Goal: Answer question/provide support

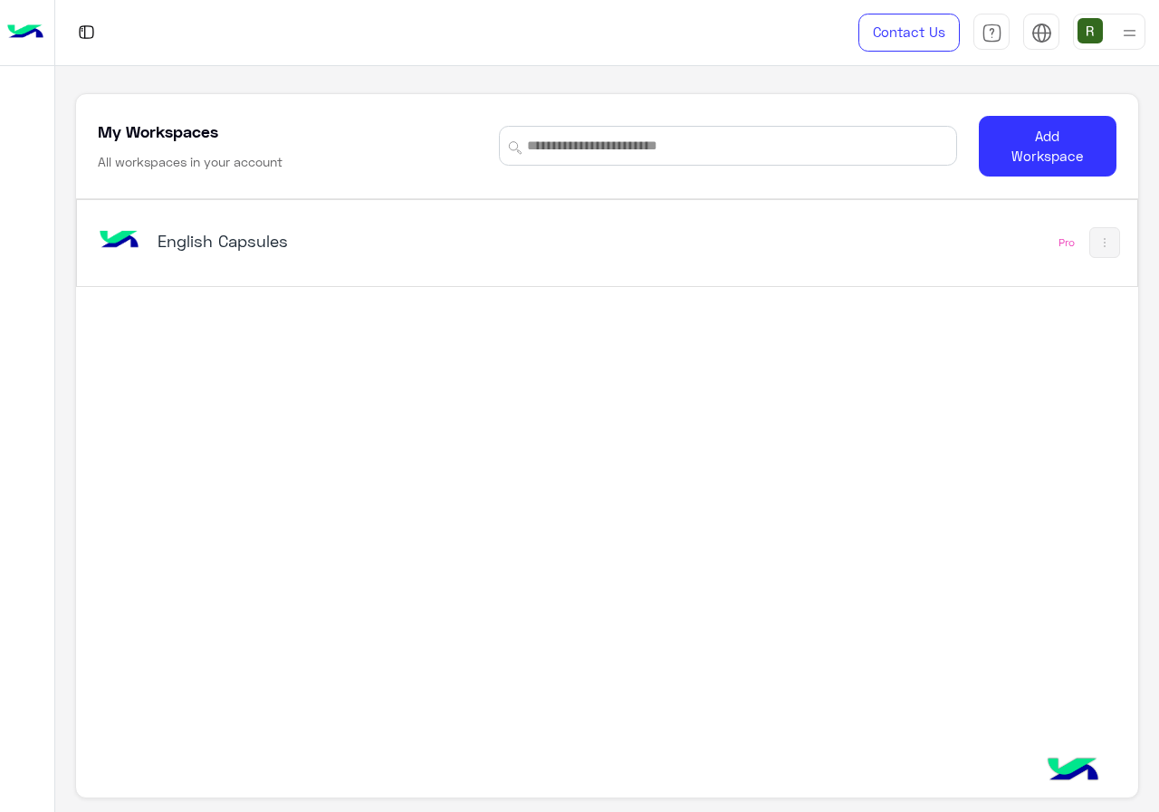
click at [546, 273] on div "English Capsules Pro" at bounding box center [606, 243] width 1059 height 86
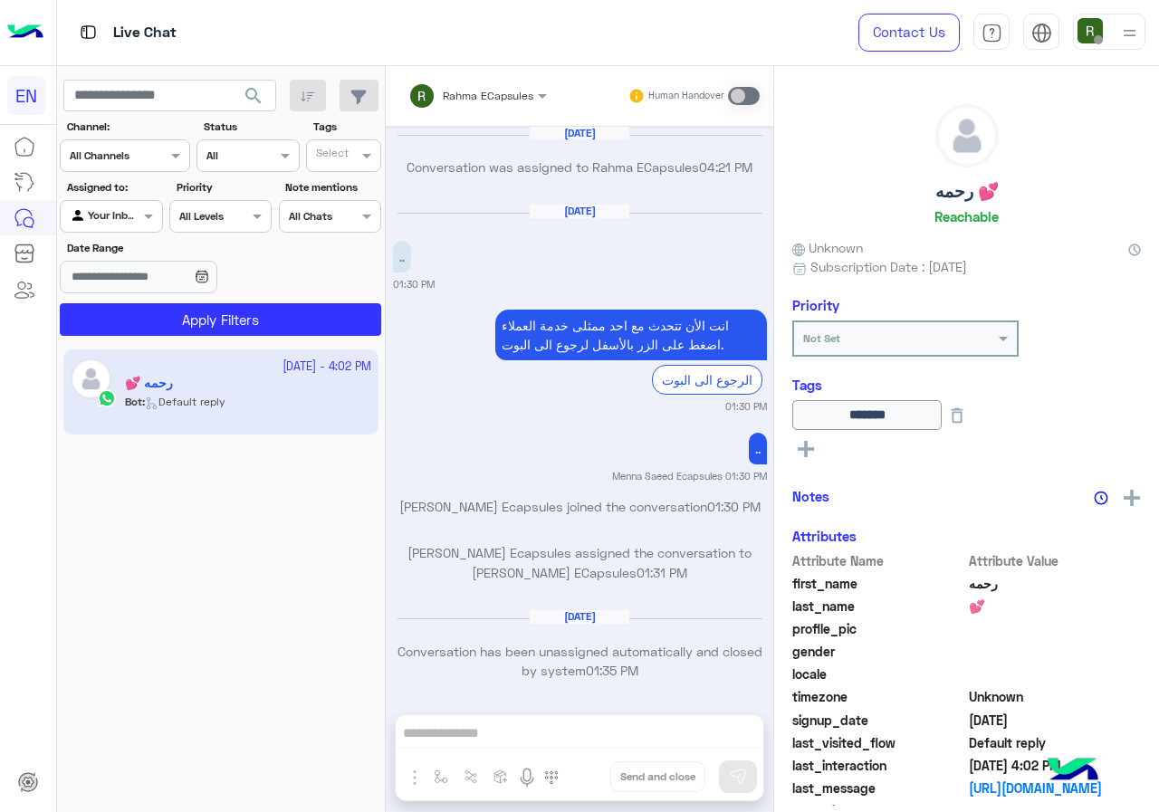
scroll to position [1154, 0]
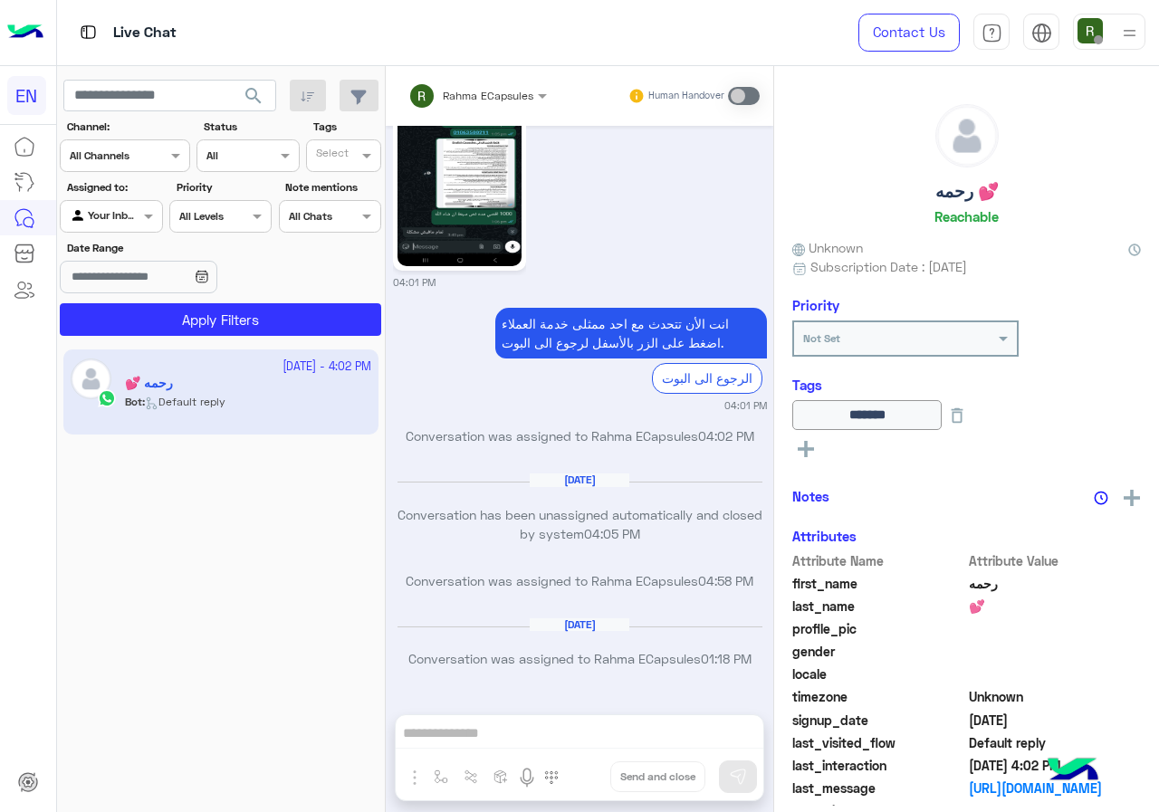
click at [133, 168] on div "Channel All Channels" at bounding box center [125, 155] width 130 height 33
click at [162, 237] on div "WhatsApp" at bounding box center [125, 226] width 130 height 35
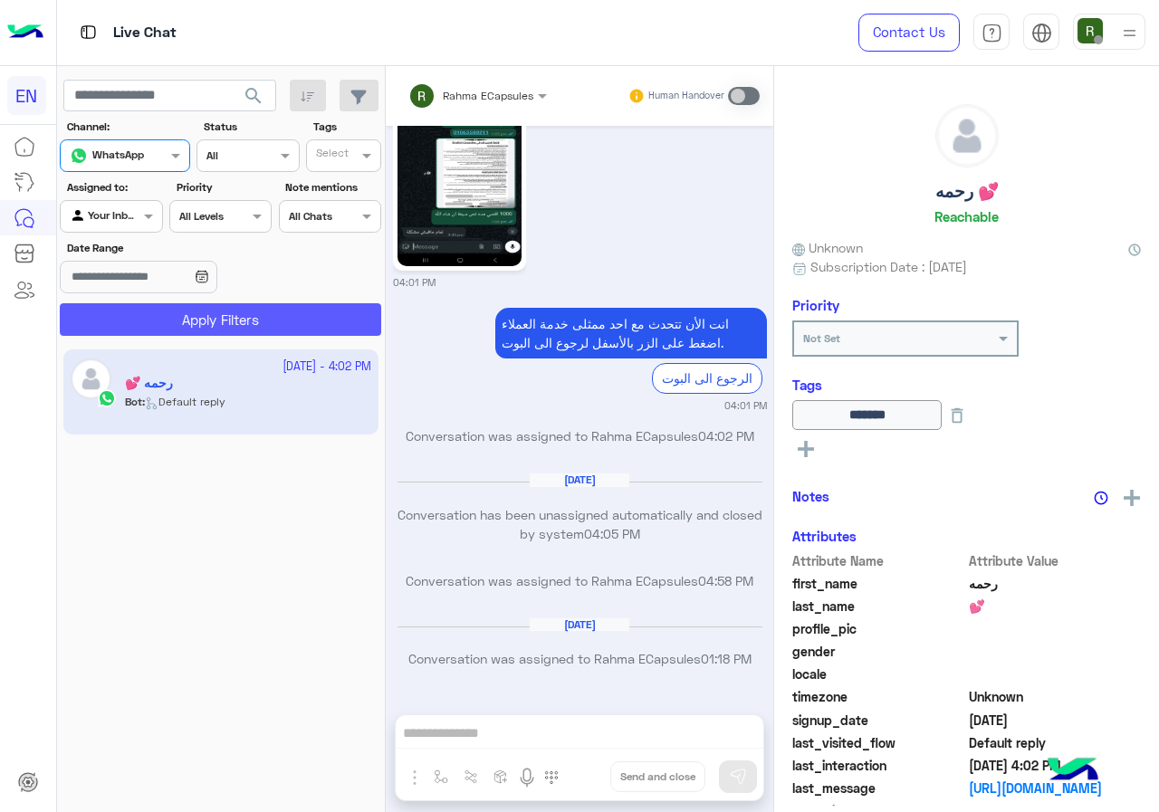
click at [187, 321] on button "Apply Filters" at bounding box center [220, 319] width 321 height 33
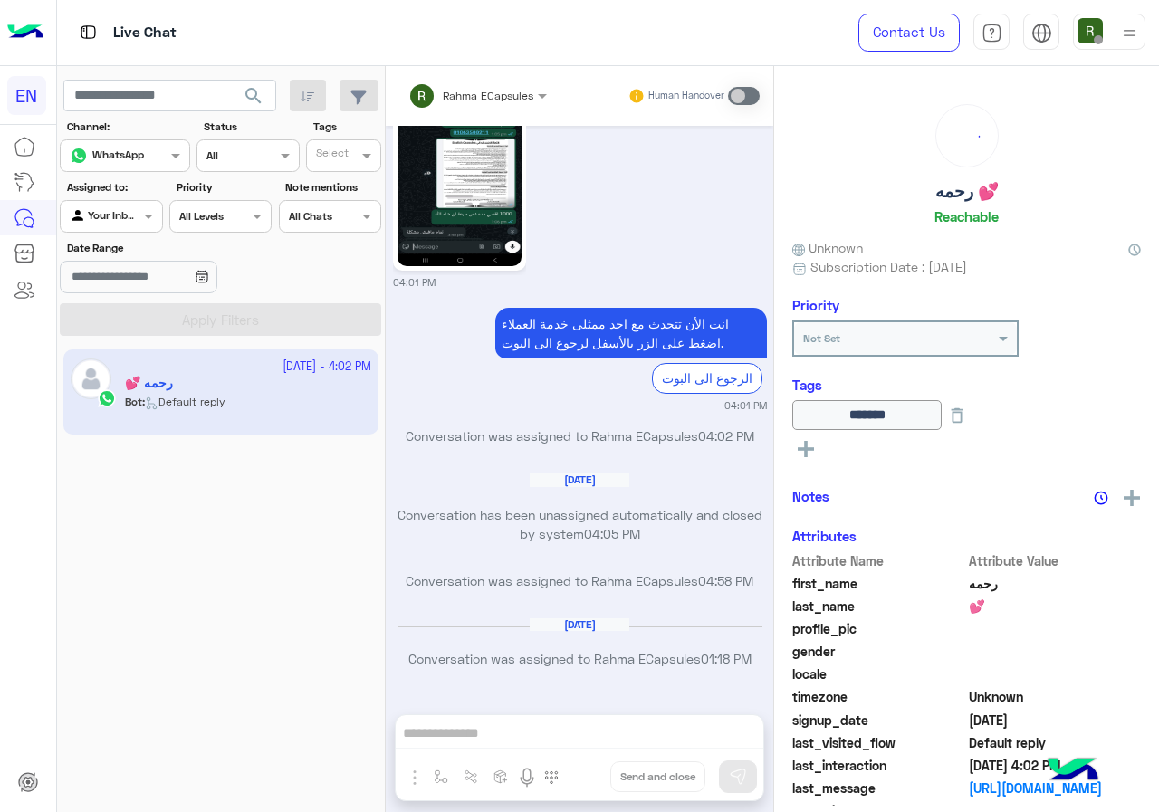
click at [128, 212] on div at bounding box center [111, 214] width 101 height 17
click at [134, 350] on b "Your Team" at bounding box center [118, 355] width 62 height 15
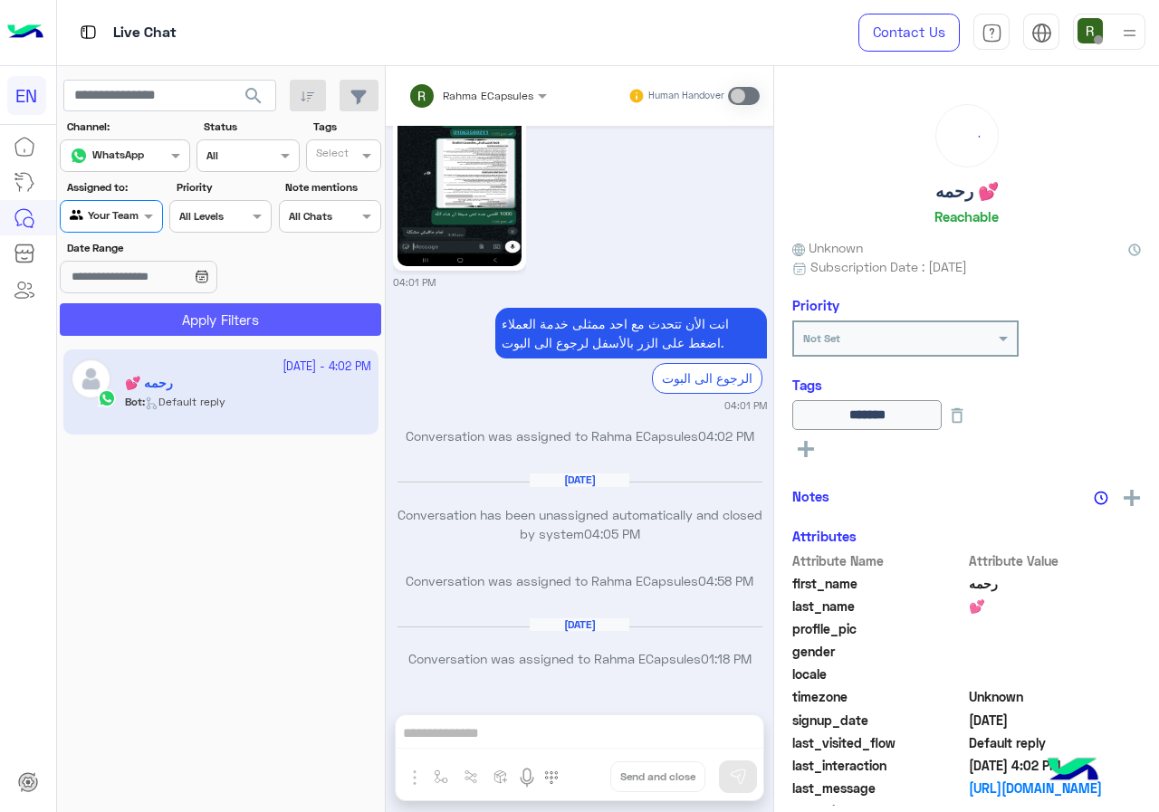
click at [158, 312] on button "Apply Filters" at bounding box center [220, 319] width 321 height 33
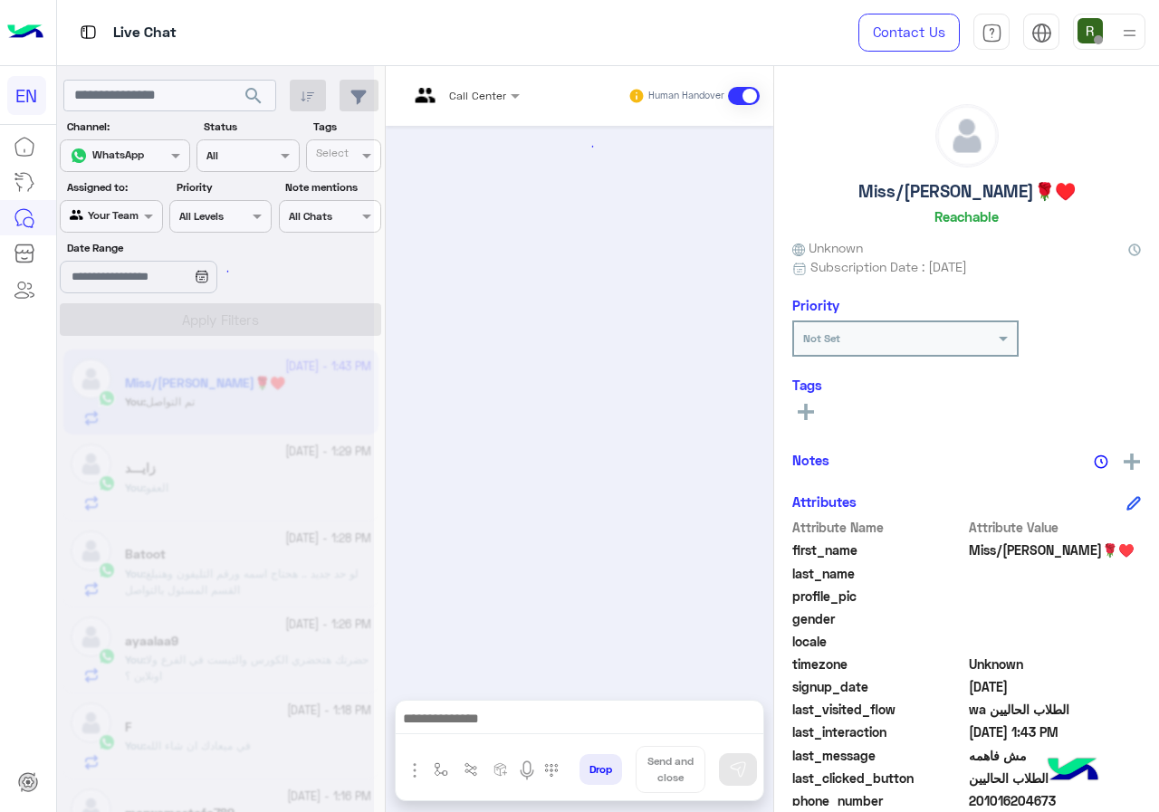
scroll to position [945, 0]
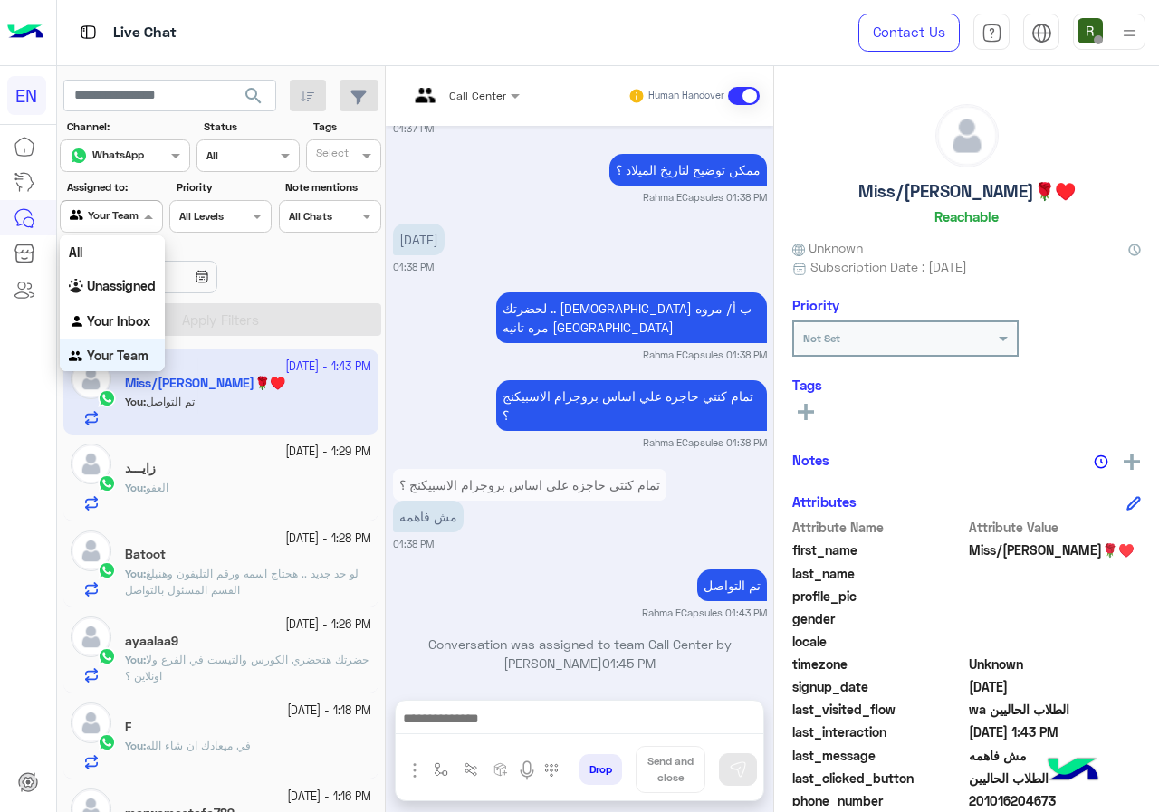
click at [90, 211] on input "text" at bounding box center [91, 214] width 42 height 16
click at [138, 287] on b "Unassigned" at bounding box center [121, 282] width 69 height 15
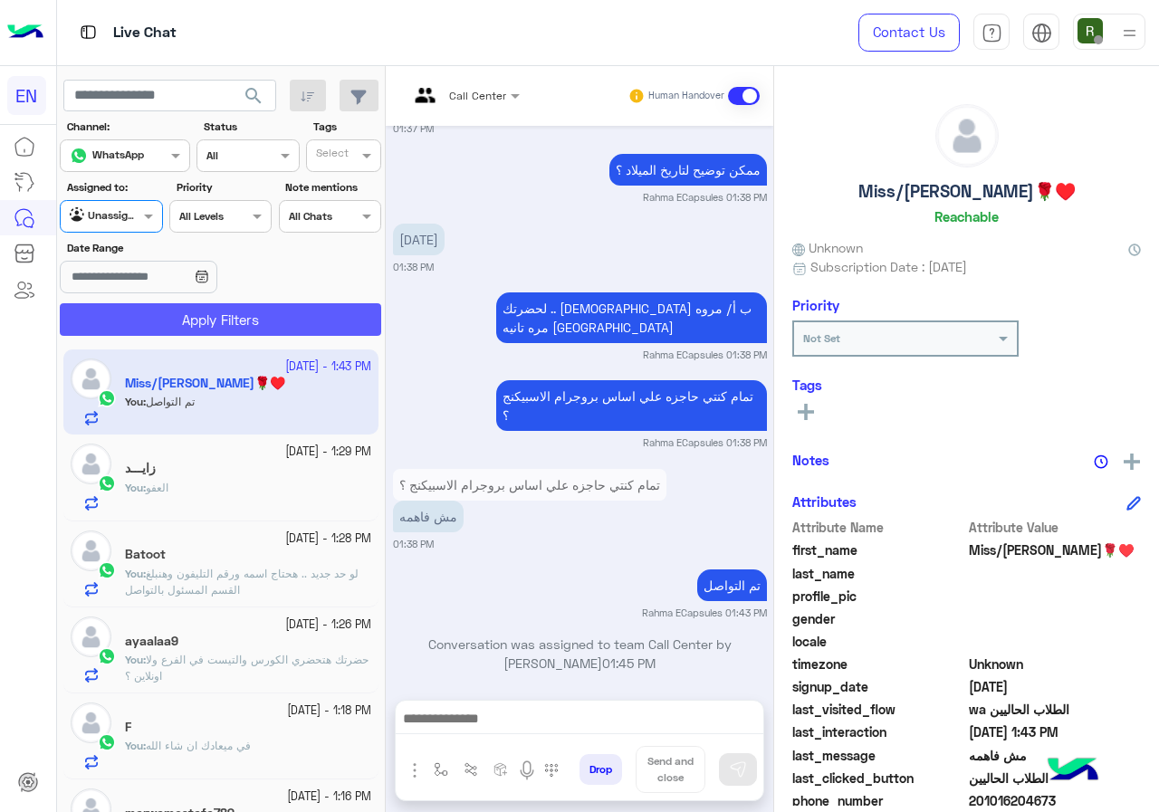
click at [165, 305] on button "Apply Filters" at bounding box center [220, 319] width 321 height 33
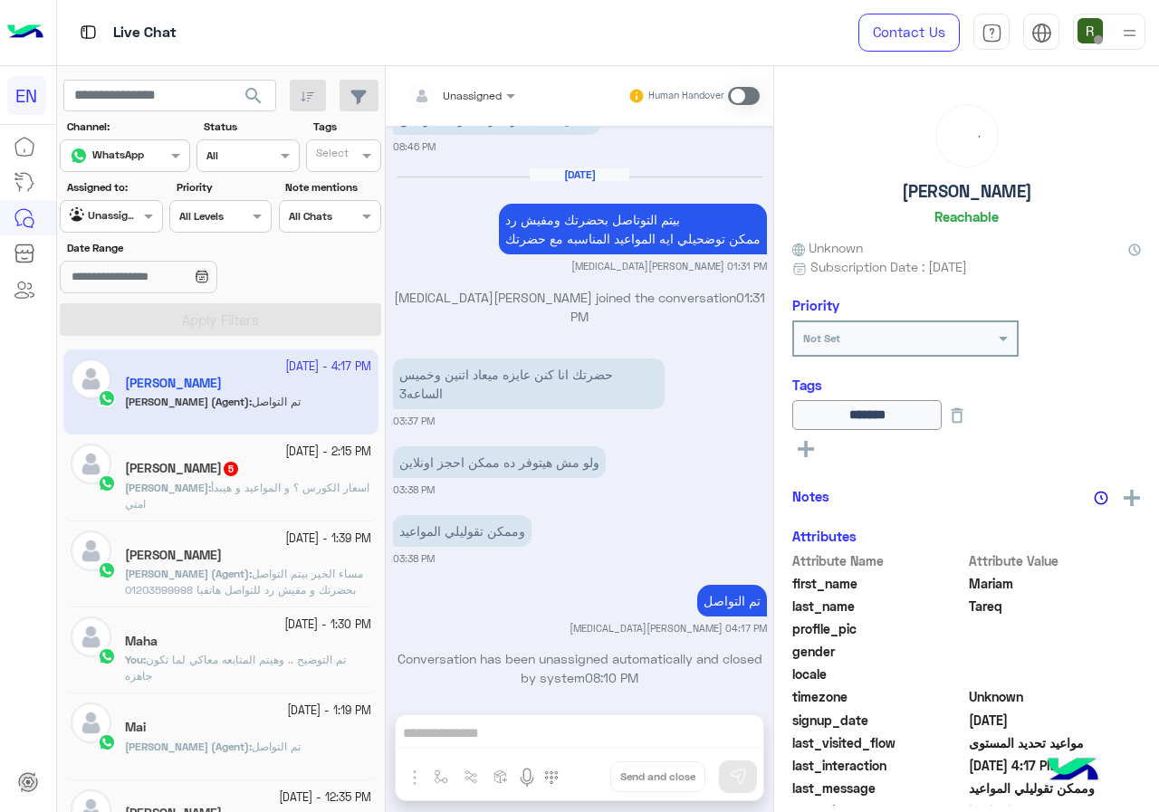
scroll to position [196, 0]
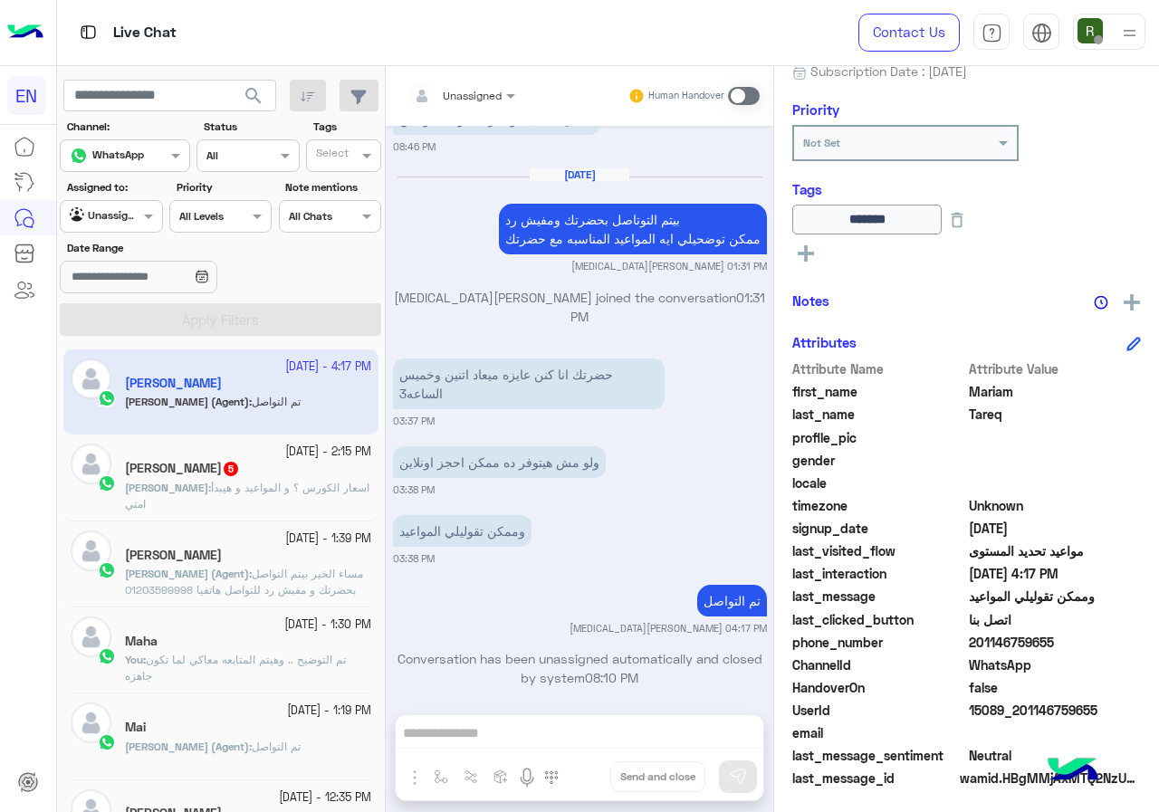
click at [263, 484] on span "اسعار الكورس ؟ و المواعيد و هيبدأ امتي" at bounding box center [247, 496] width 244 height 30
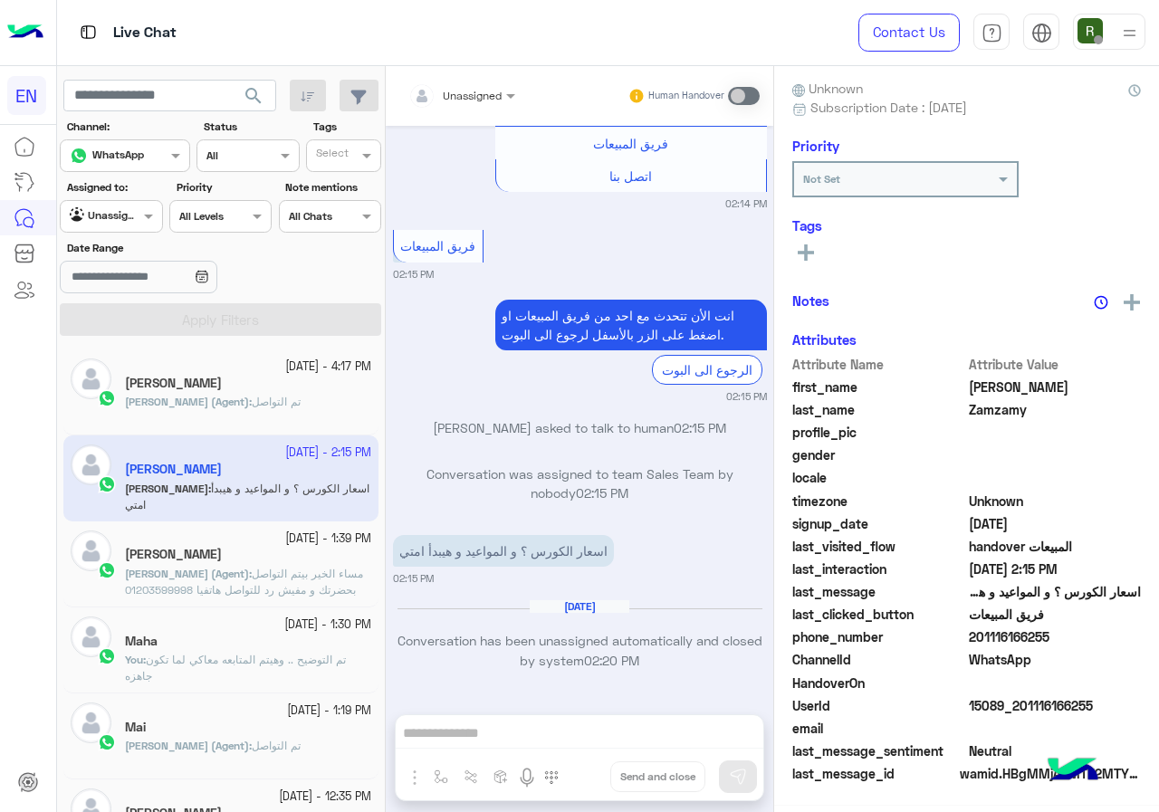
scroll to position [158, 0]
click at [514, 86] on span at bounding box center [513, 95] width 23 height 19
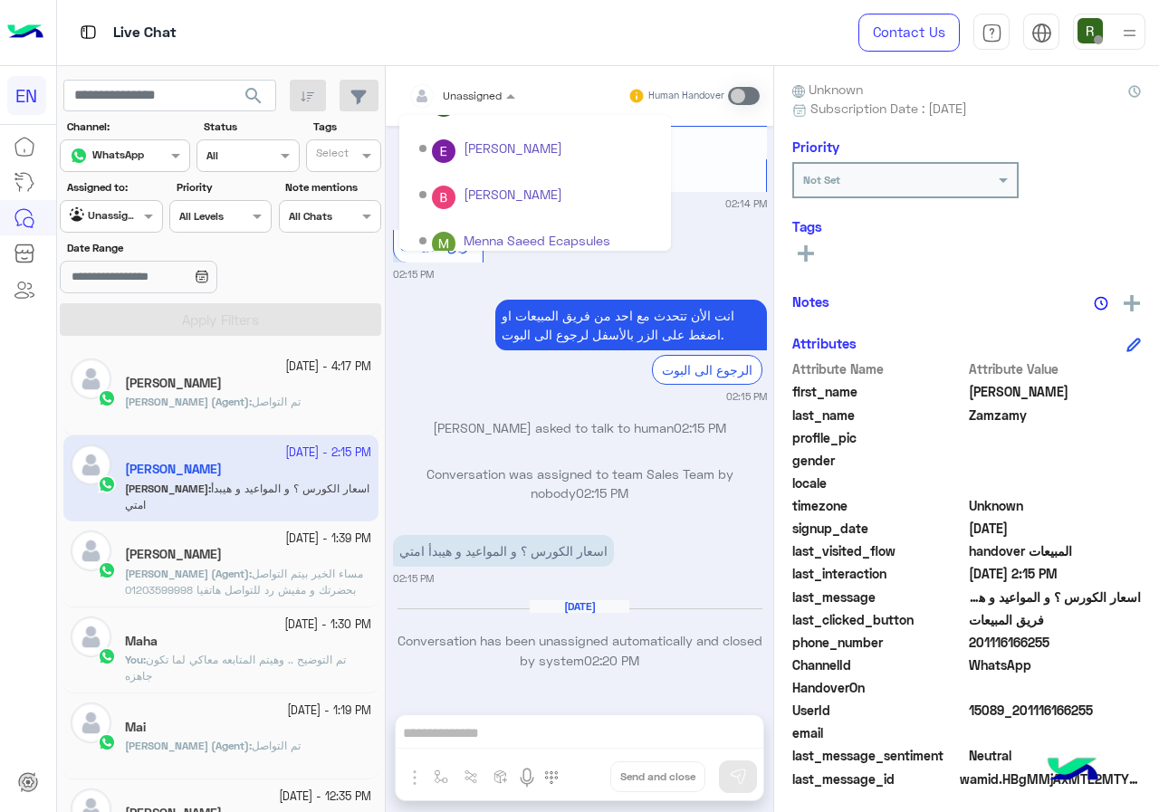
scroll to position [301, 0]
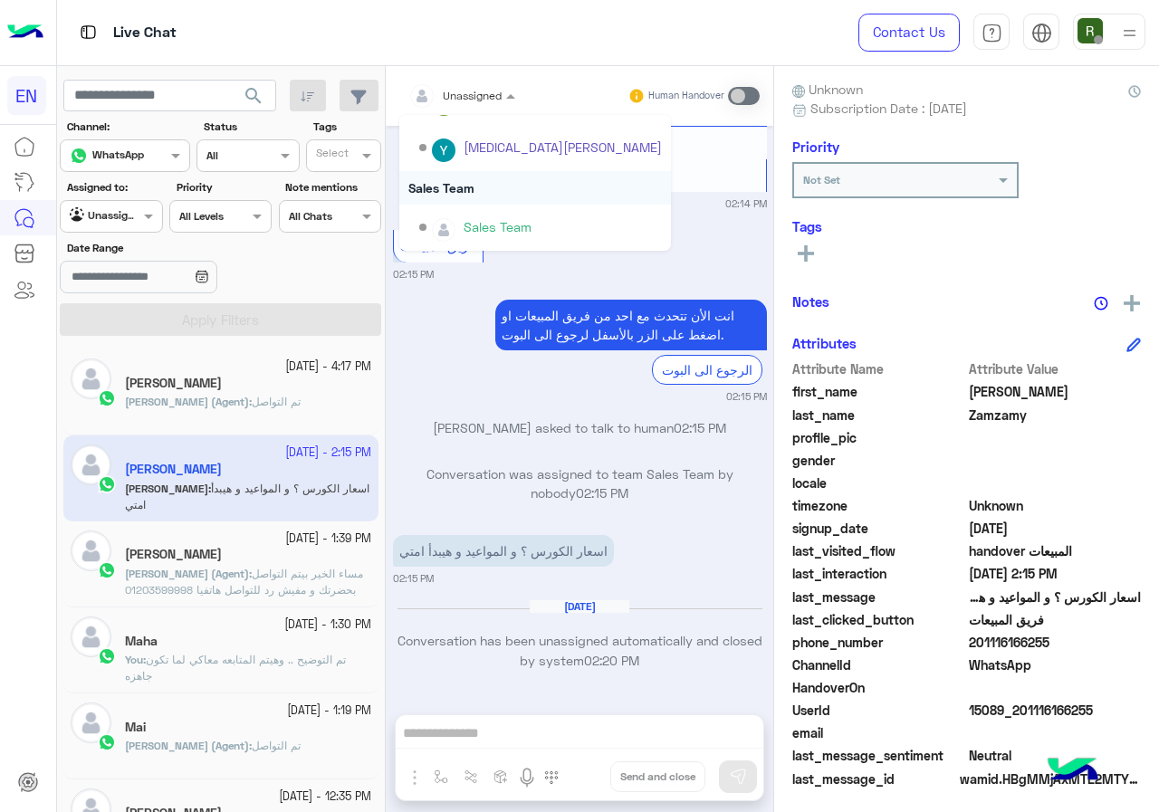
click at [486, 171] on div "Sales Team" at bounding box center [535, 188] width 272 height 34
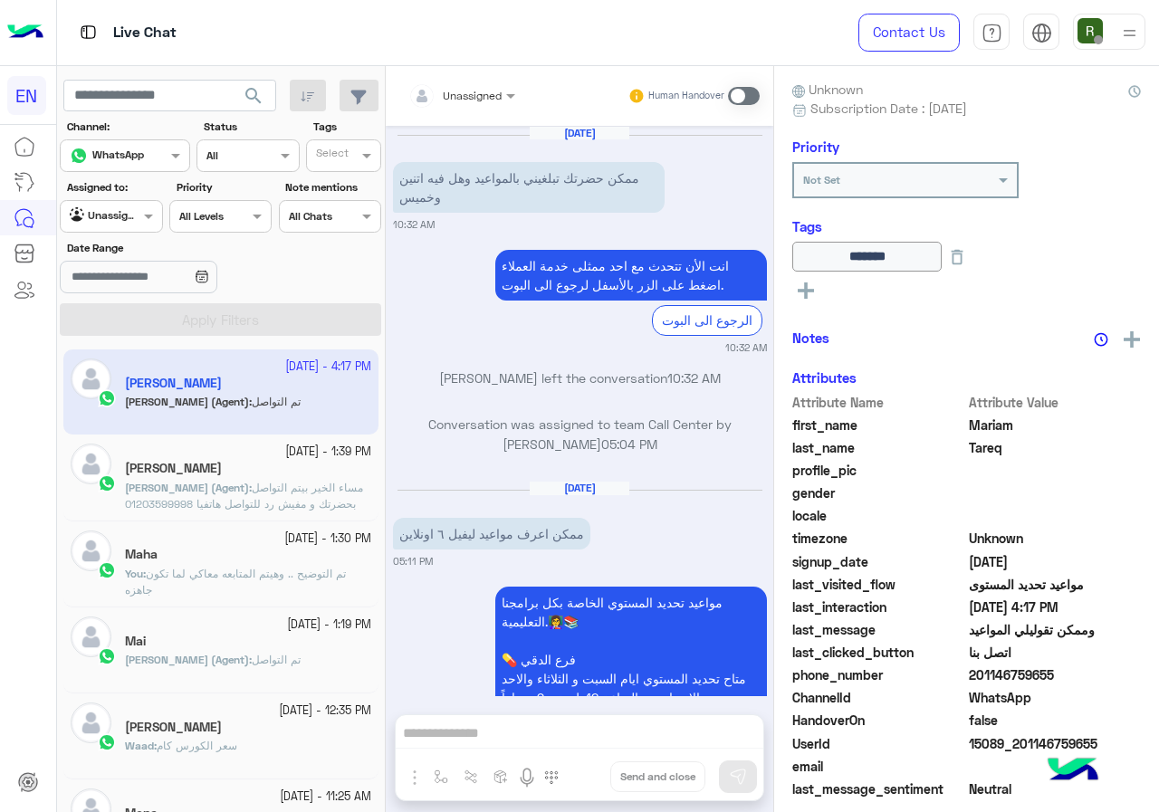
scroll to position [1450, 0]
